Goal: Navigation & Orientation: Find specific page/section

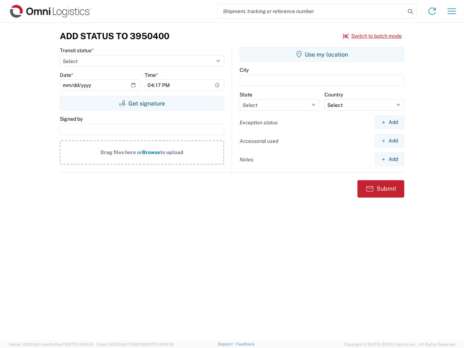
click at [312, 11] on input "search" at bounding box center [312, 11] width 188 height 14
click at [411, 12] on icon at bounding box center [410, 12] width 10 height 10
click at [432, 11] on icon at bounding box center [433, 11] width 12 height 12
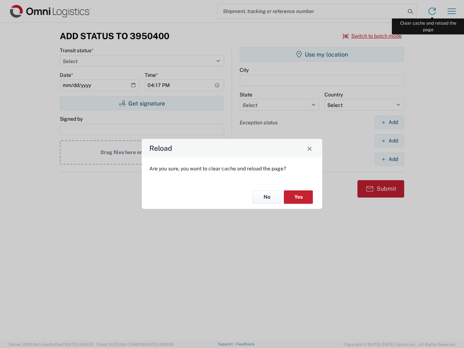
click at [452, 11] on div "Reload Are you sure, you want to clear cache and reload the page? No Yes" at bounding box center [232, 174] width 464 height 348
click at [372, 36] on div "Reload Are you sure, you want to clear cache and reload the page? No Yes" at bounding box center [232, 174] width 464 height 348
click at [142, 103] on div "Reload Are you sure, you want to clear cache and reload the page? No Yes" at bounding box center [232, 174] width 464 height 348
click at [322, 54] on div "Reload Are you sure, you want to clear cache and reload the page? No Yes" at bounding box center [232, 174] width 464 height 348
click at [390, 122] on div "Reload Are you sure, you want to clear cache and reload the page? No Yes" at bounding box center [232, 174] width 464 height 348
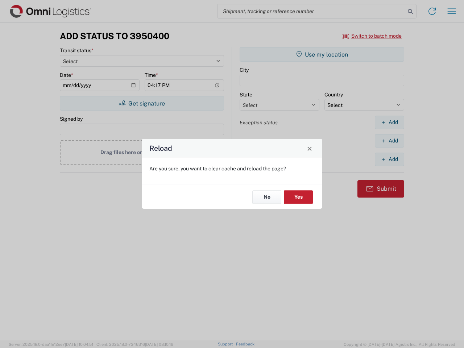
click at [390, 141] on div "Reload Are you sure, you want to clear cache and reload the page? No Yes" at bounding box center [232, 174] width 464 height 348
click at [390, 159] on div "Reload Are you sure, you want to clear cache and reload the page? No Yes" at bounding box center [232, 174] width 464 height 348
